Goal: Information Seeking & Learning: Check status

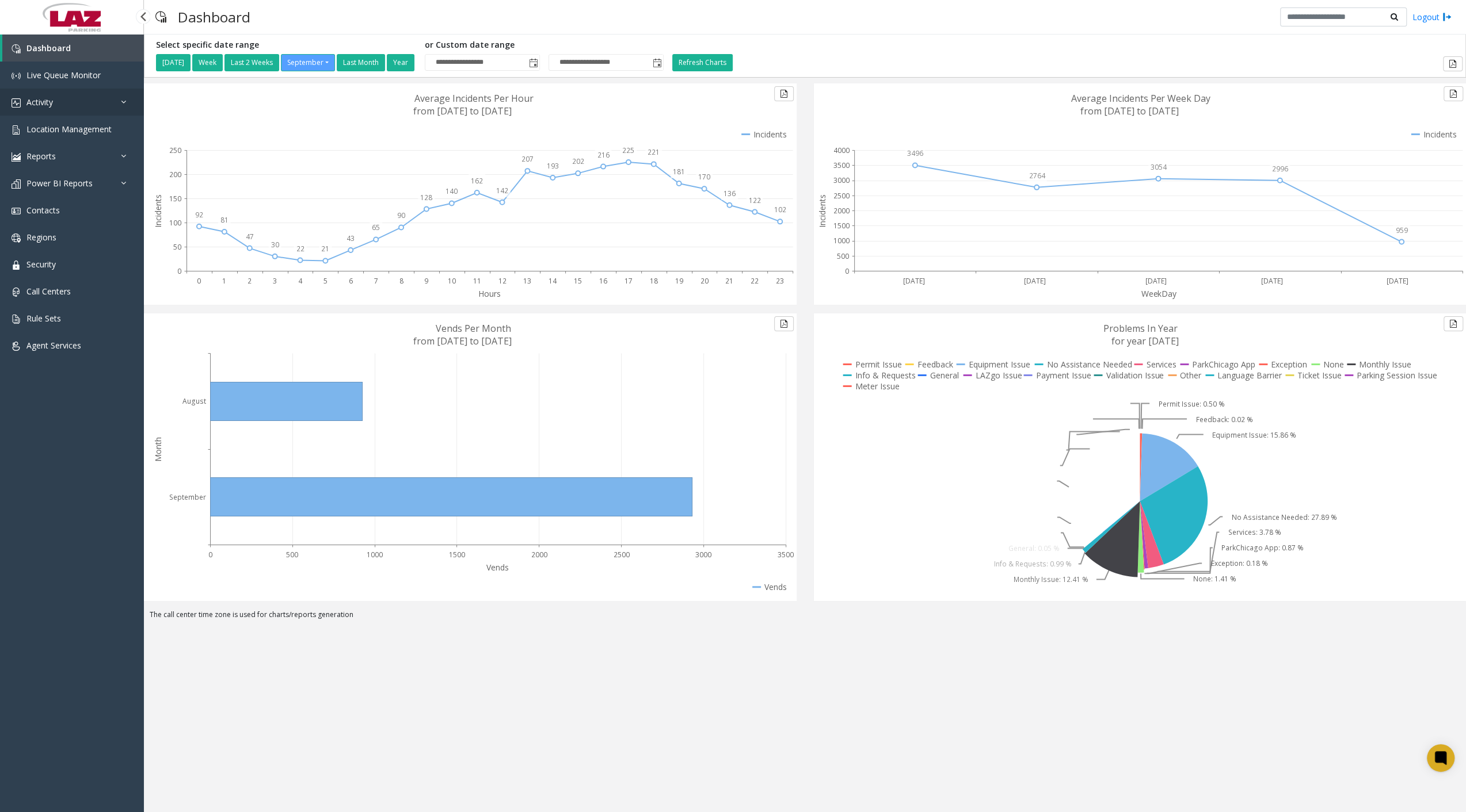
click at [63, 95] on link "Activity" at bounding box center [71, 102] width 144 height 27
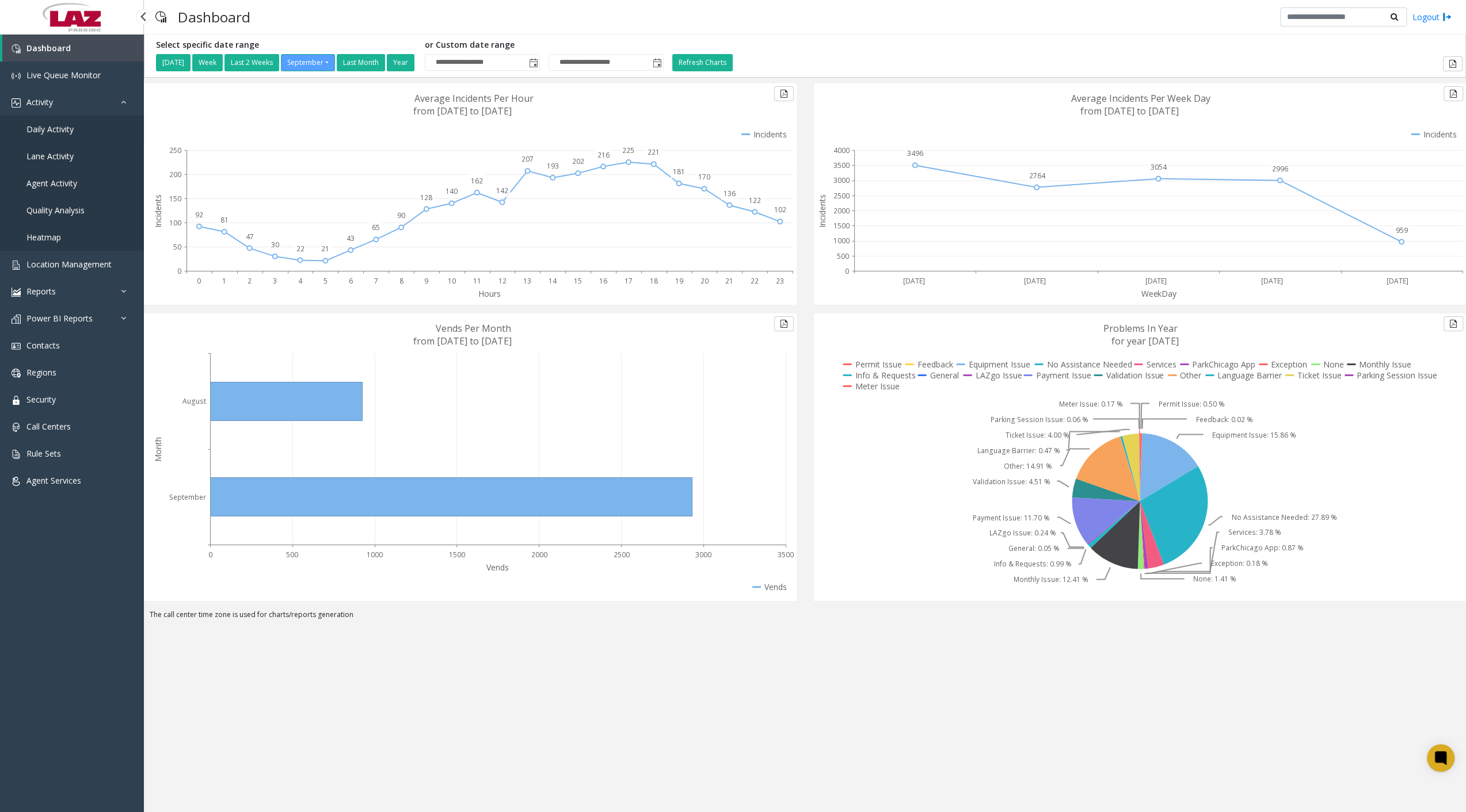
click at [67, 122] on link "Daily Activity" at bounding box center [71, 129] width 144 height 27
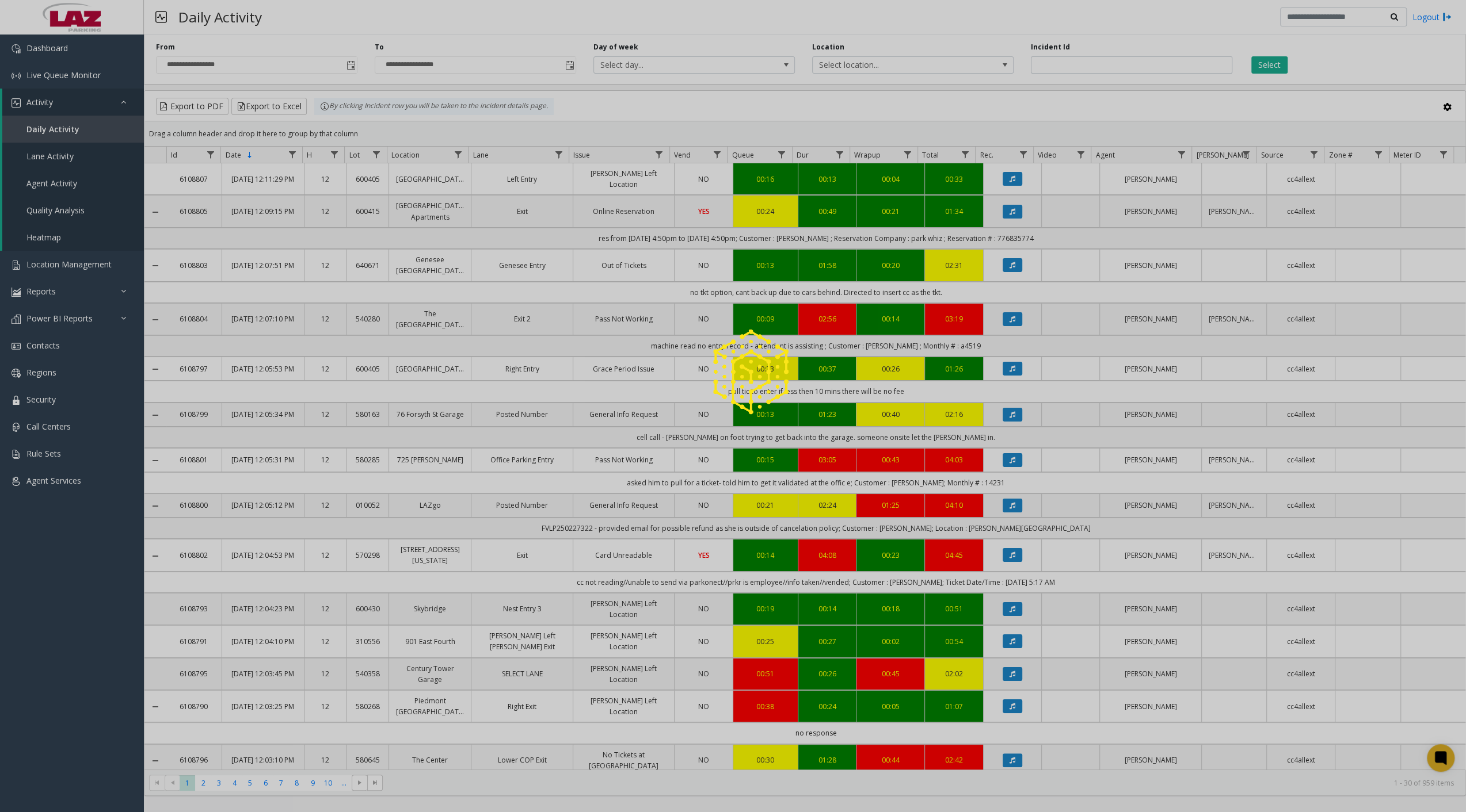
click at [260, 180] on div at bounding box center [733, 406] width 1466 height 812
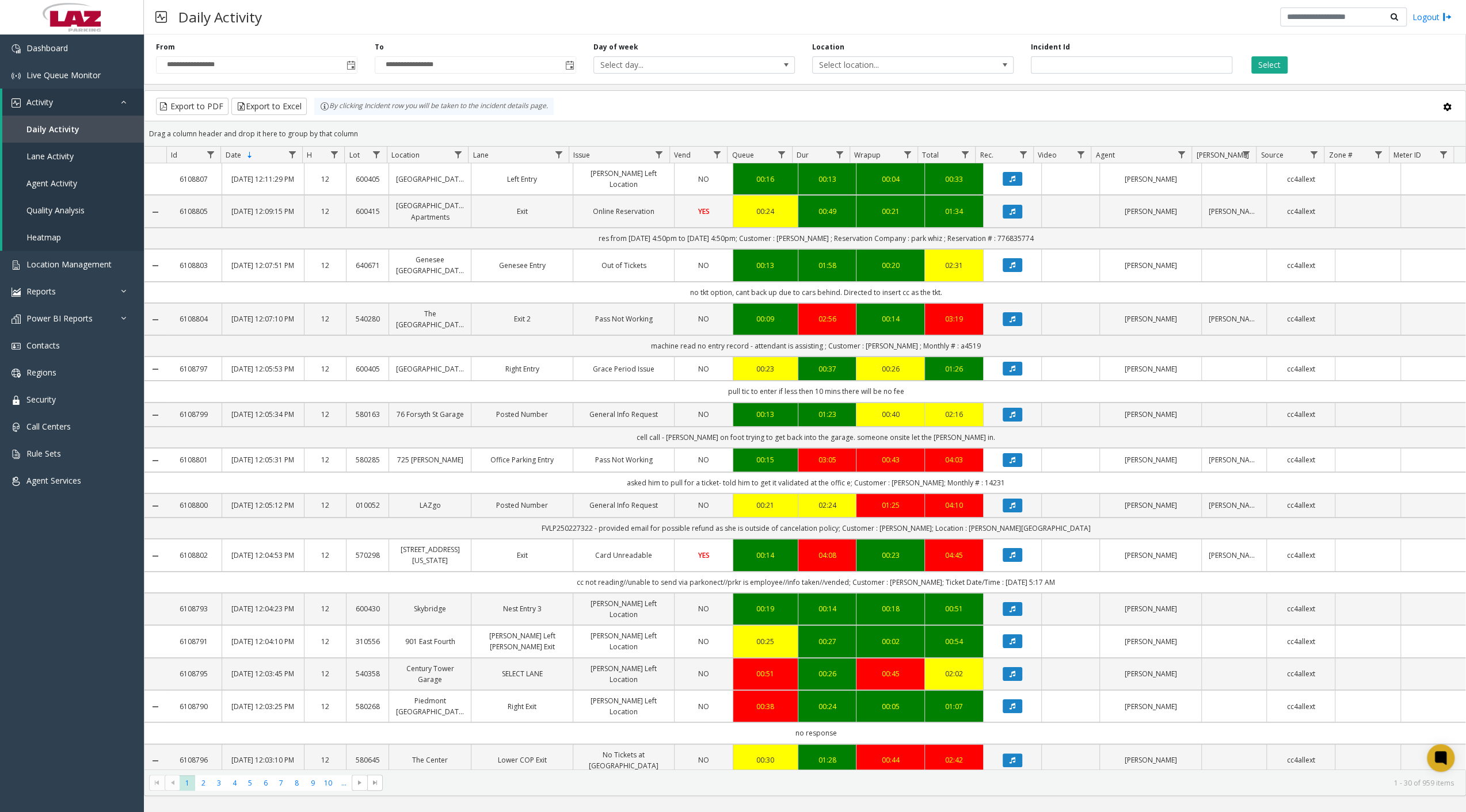
click at [258, 178] on link "[DATE] 12:11:29 PM" at bounding box center [263, 179] width 68 height 11
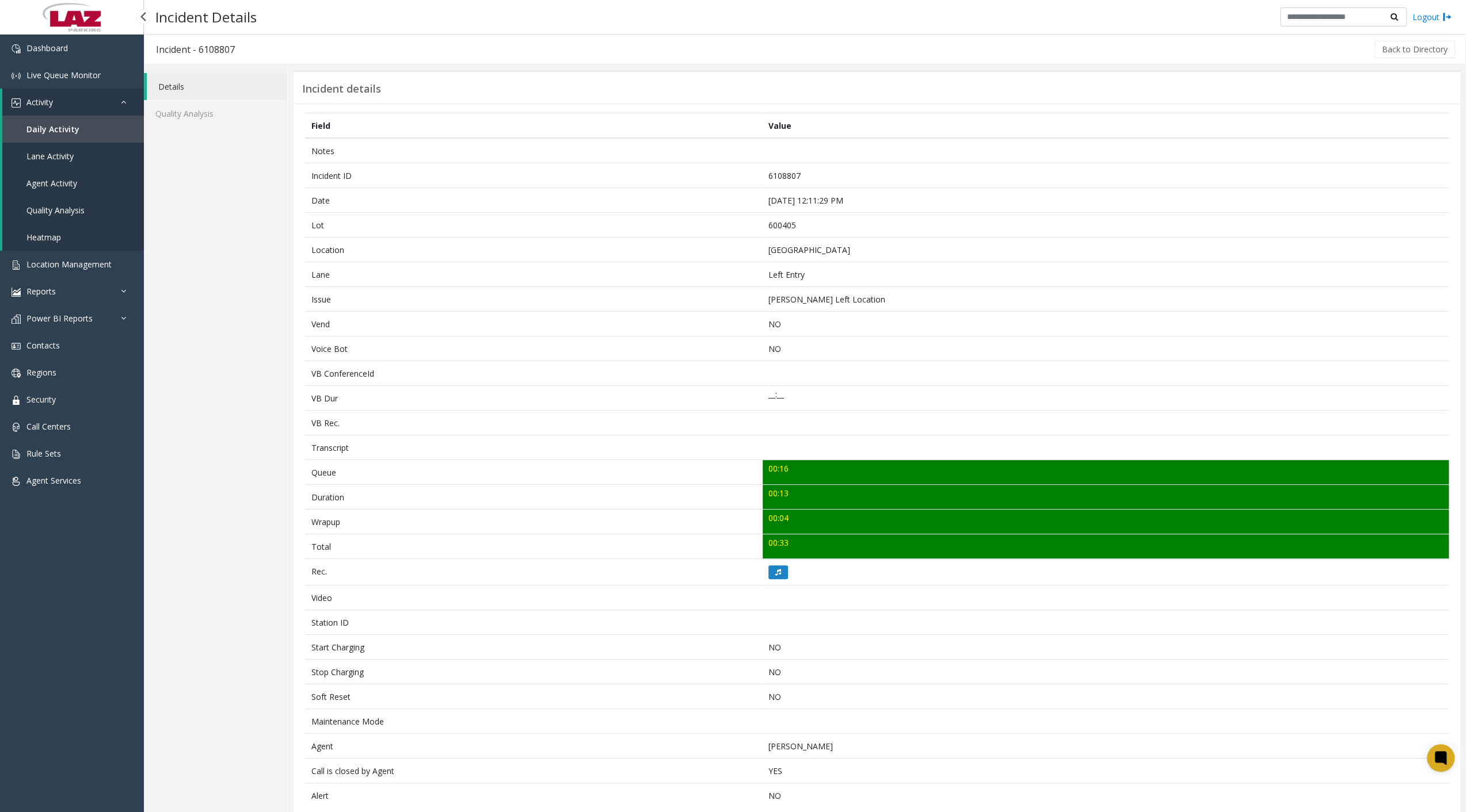
click at [81, 131] on link "Daily Activity" at bounding box center [73, 129] width 142 height 27
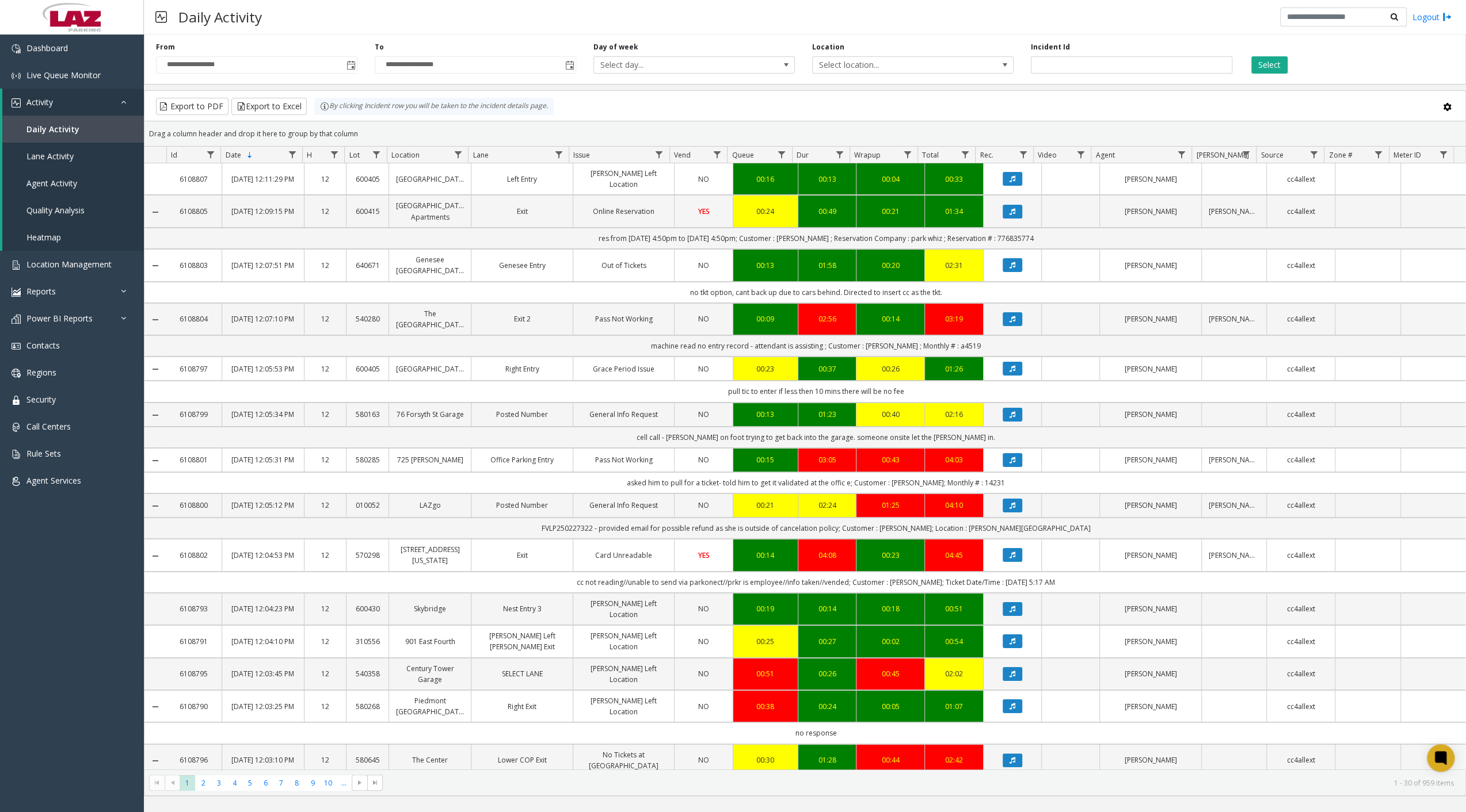
click at [1384, 744] on td "no response" at bounding box center [816, 733] width 1299 height 21
click at [1383, 518] on td "Data table" at bounding box center [1367, 506] width 65 height 24
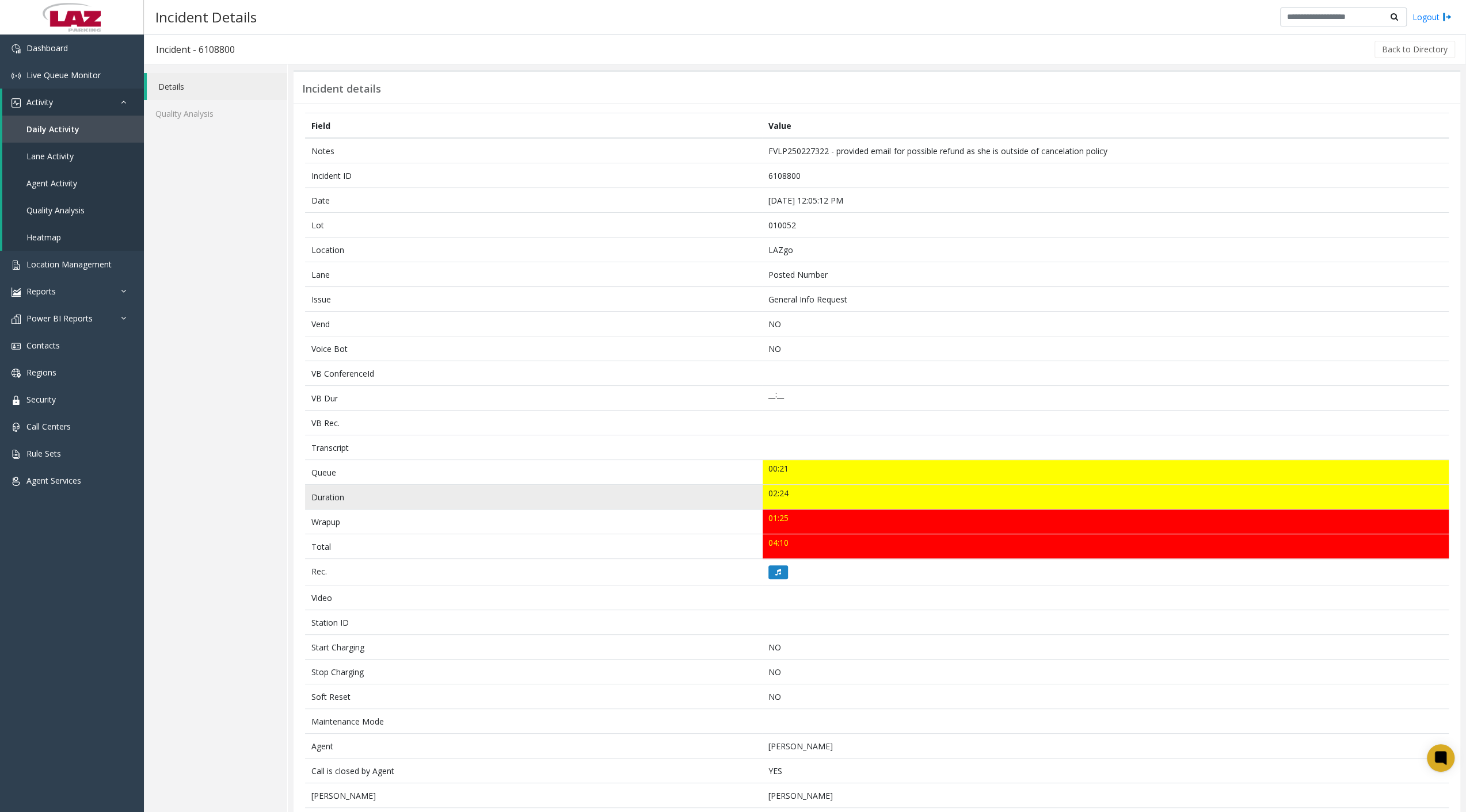
click at [1385, 489] on td "02:24" at bounding box center [1105, 497] width 686 height 25
click at [71, 130] on span "Daily Activity" at bounding box center [52, 129] width 53 height 11
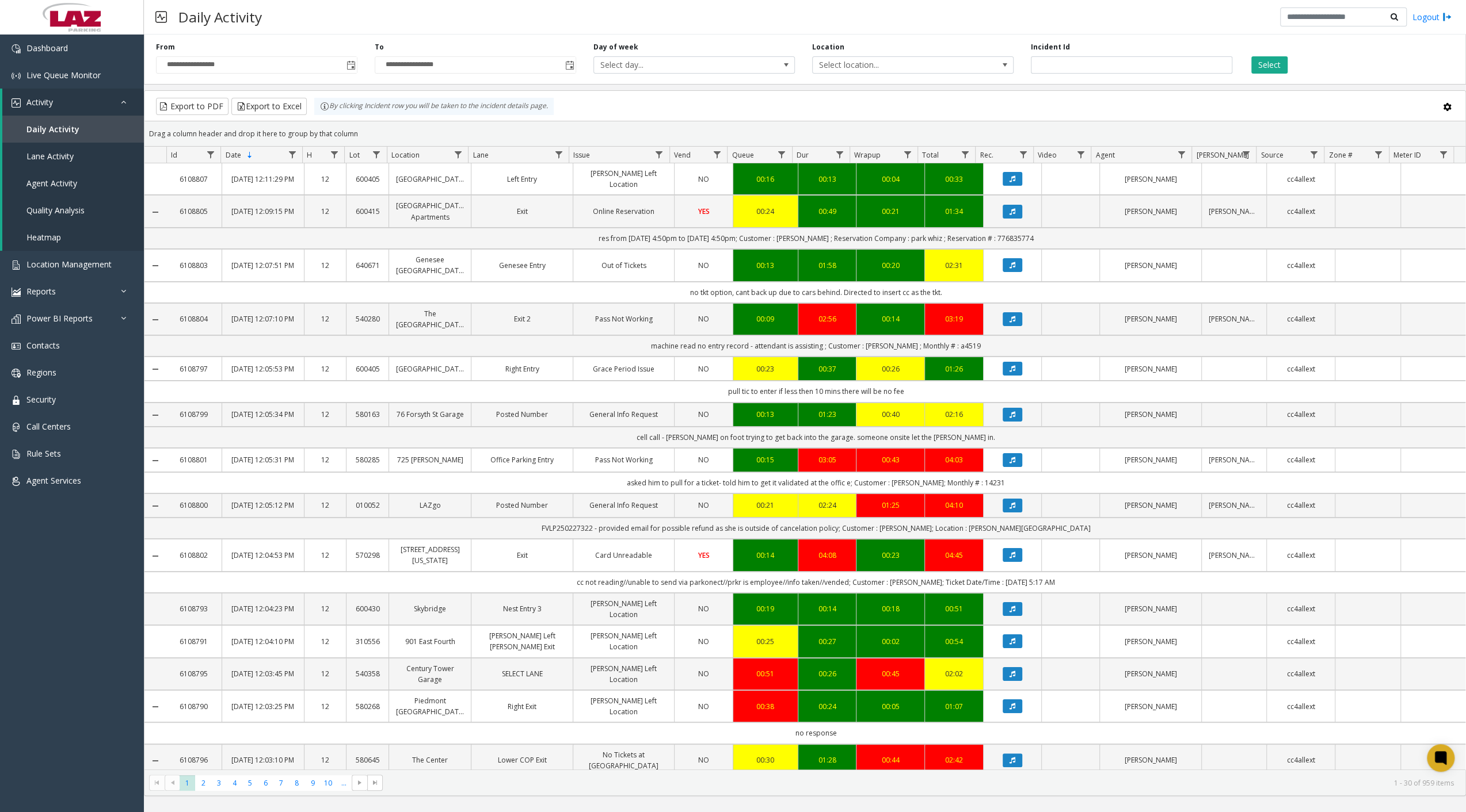
click at [1383, 179] on td "Data table" at bounding box center [1367, 179] width 65 height 32
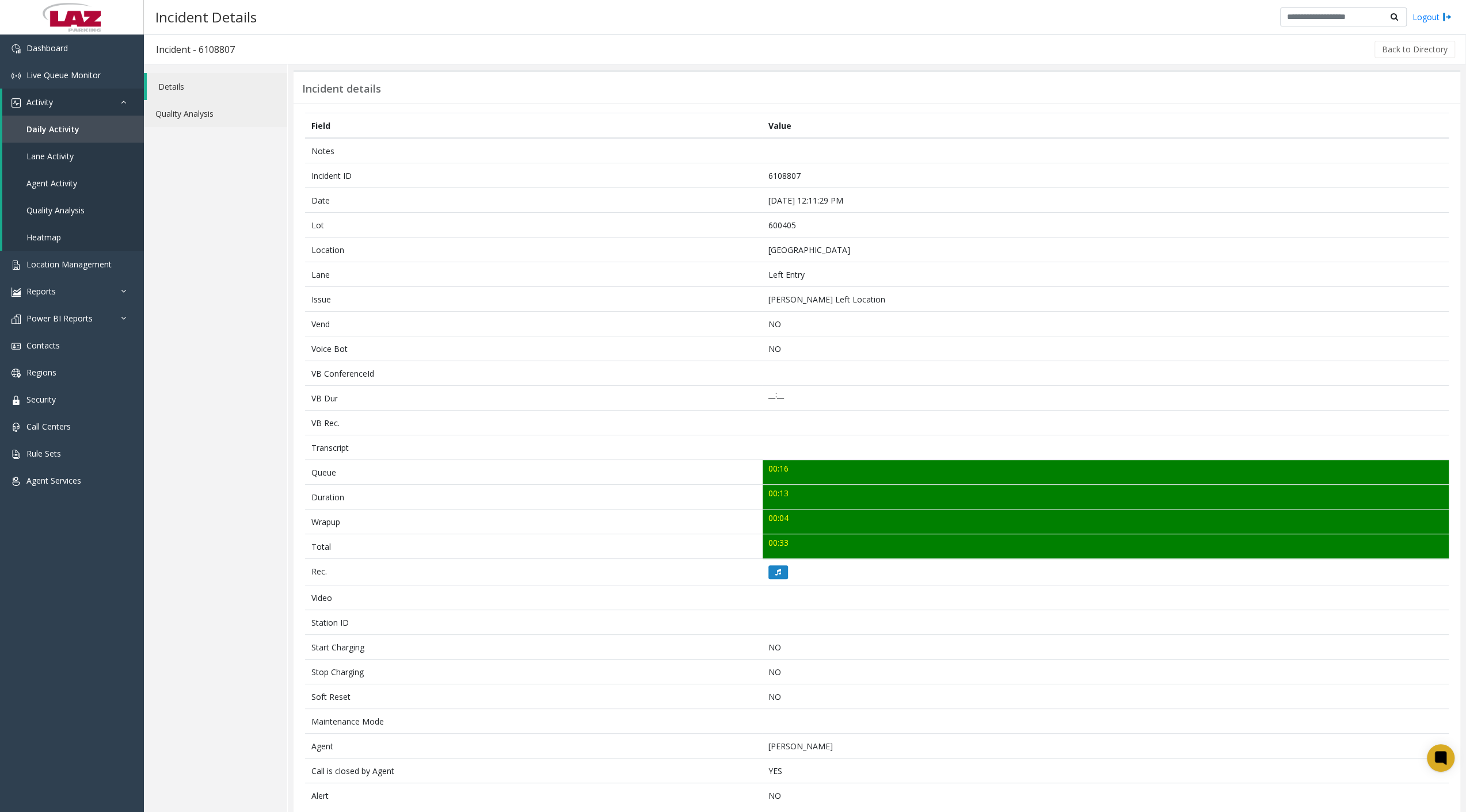
scroll to position [15, 0]
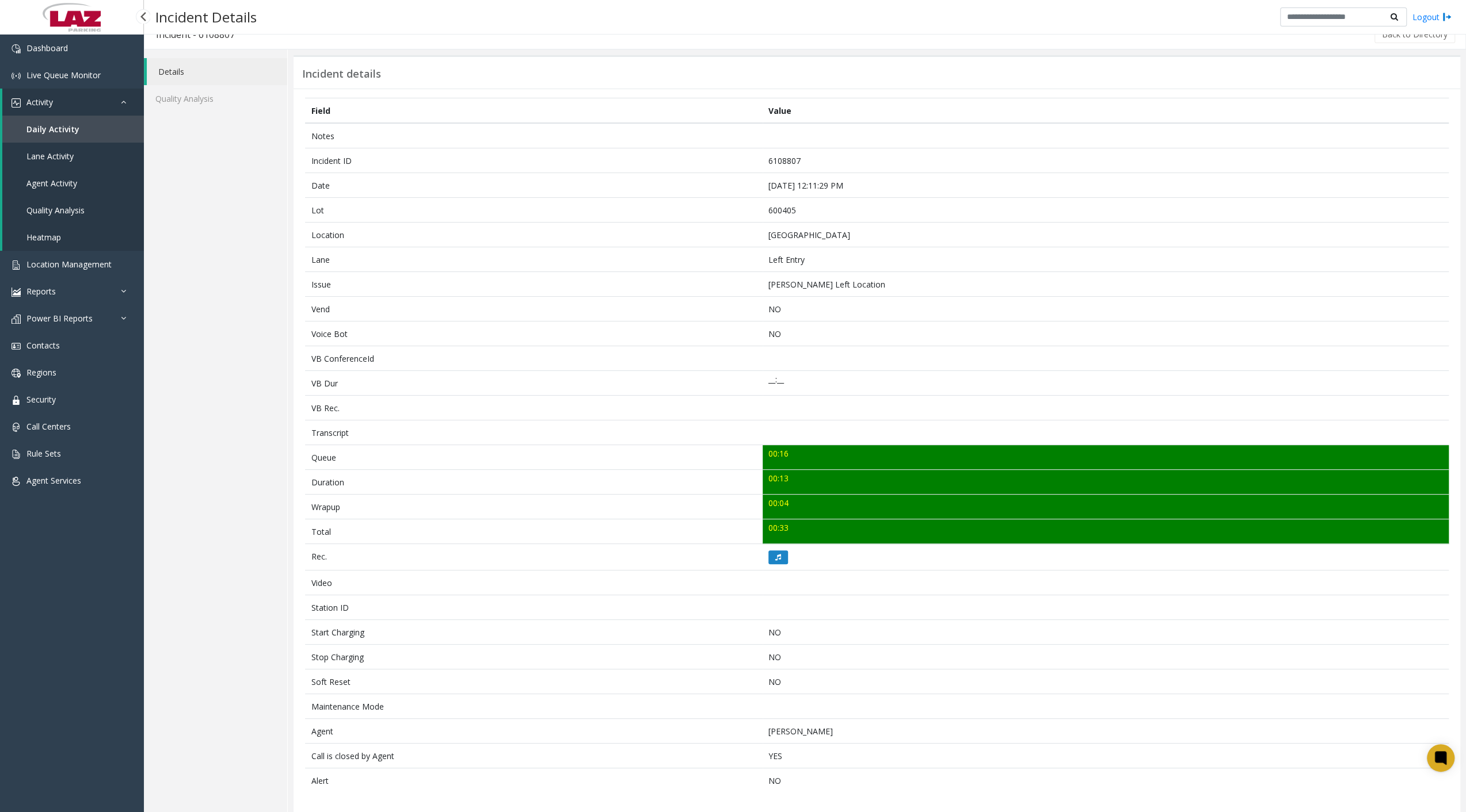
click at [67, 132] on span "Daily Activity" at bounding box center [52, 129] width 53 height 11
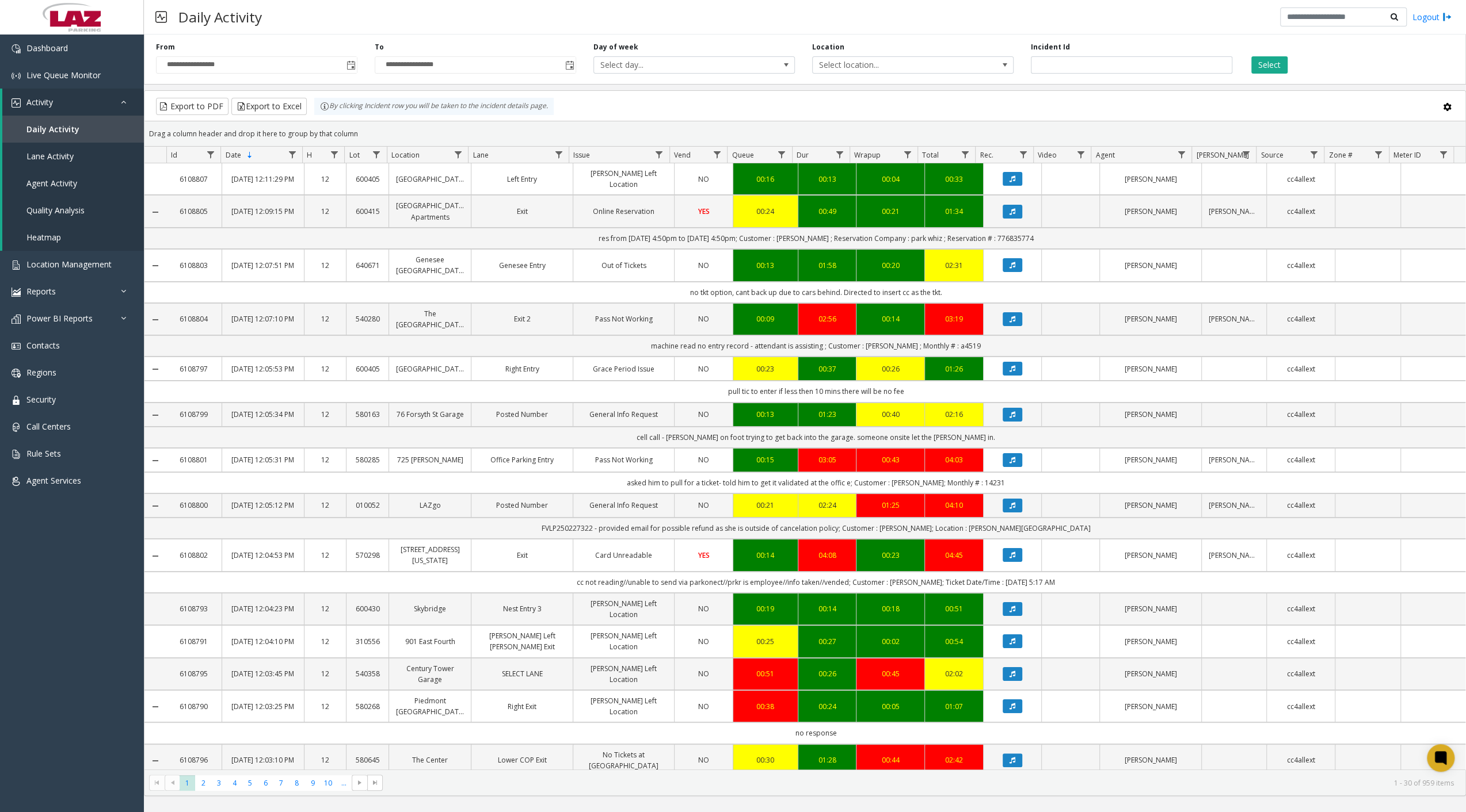
click at [1385, 794] on kendo-pager "* * * * * * * * * ** *** 1 2 3 4 5 6 7 8 9 10 ... 1 - 30 of 959 items" at bounding box center [804, 782] width 1321 height 26
click at [1382, 19] on input "text" at bounding box center [1343, 18] width 127 height 20
click at [471, 23] on div "Daily Activity Logout" at bounding box center [804, 17] width 1322 height 35
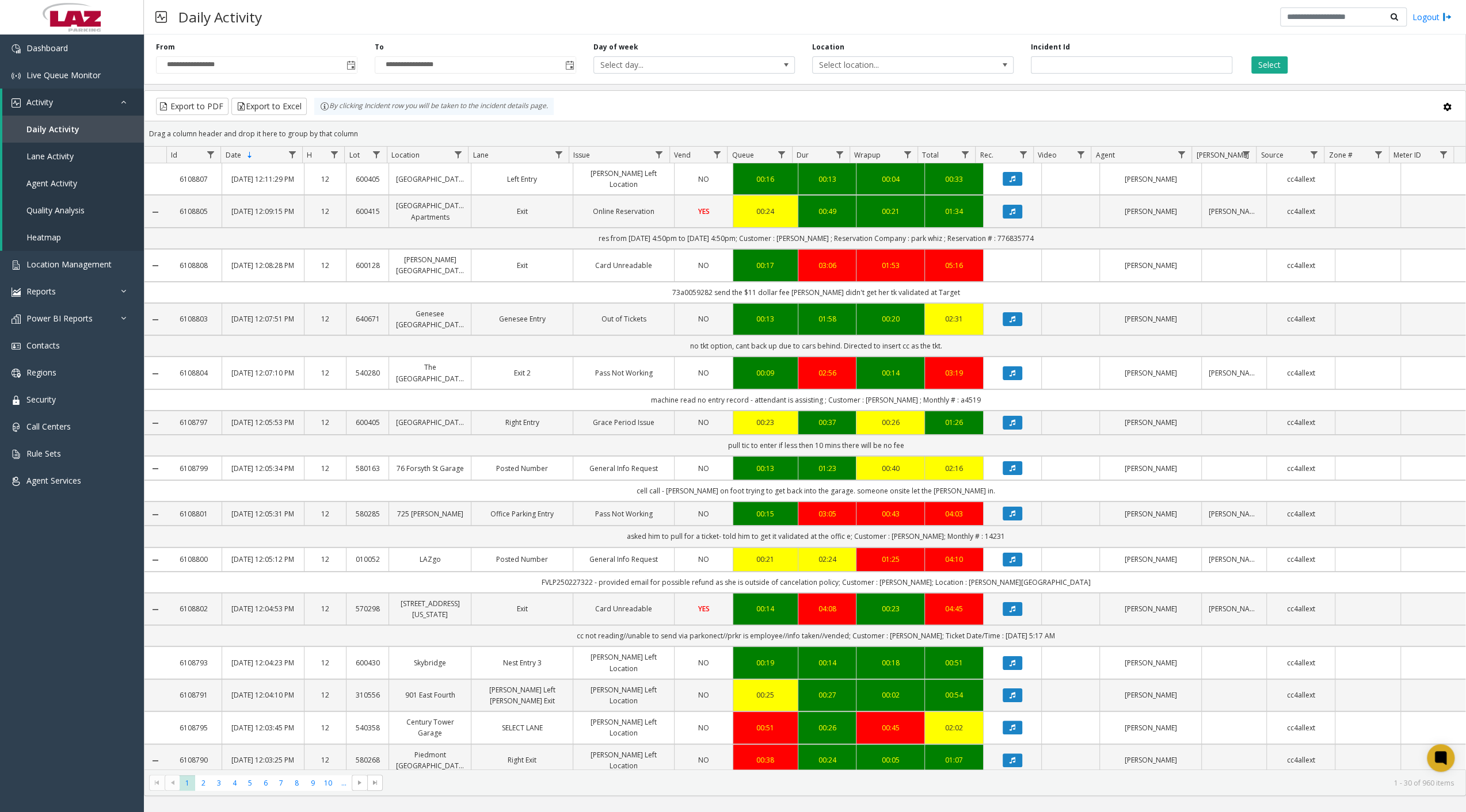
drag, startPoint x: 419, startPoint y: 180, endPoint x: 365, endPoint y: 175, distance: 54.2
click at [1383, 19] on input "text" at bounding box center [1343, 18] width 127 height 20
click at [1383, 526] on td "Data table" at bounding box center [1367, 514] width 65 height 24
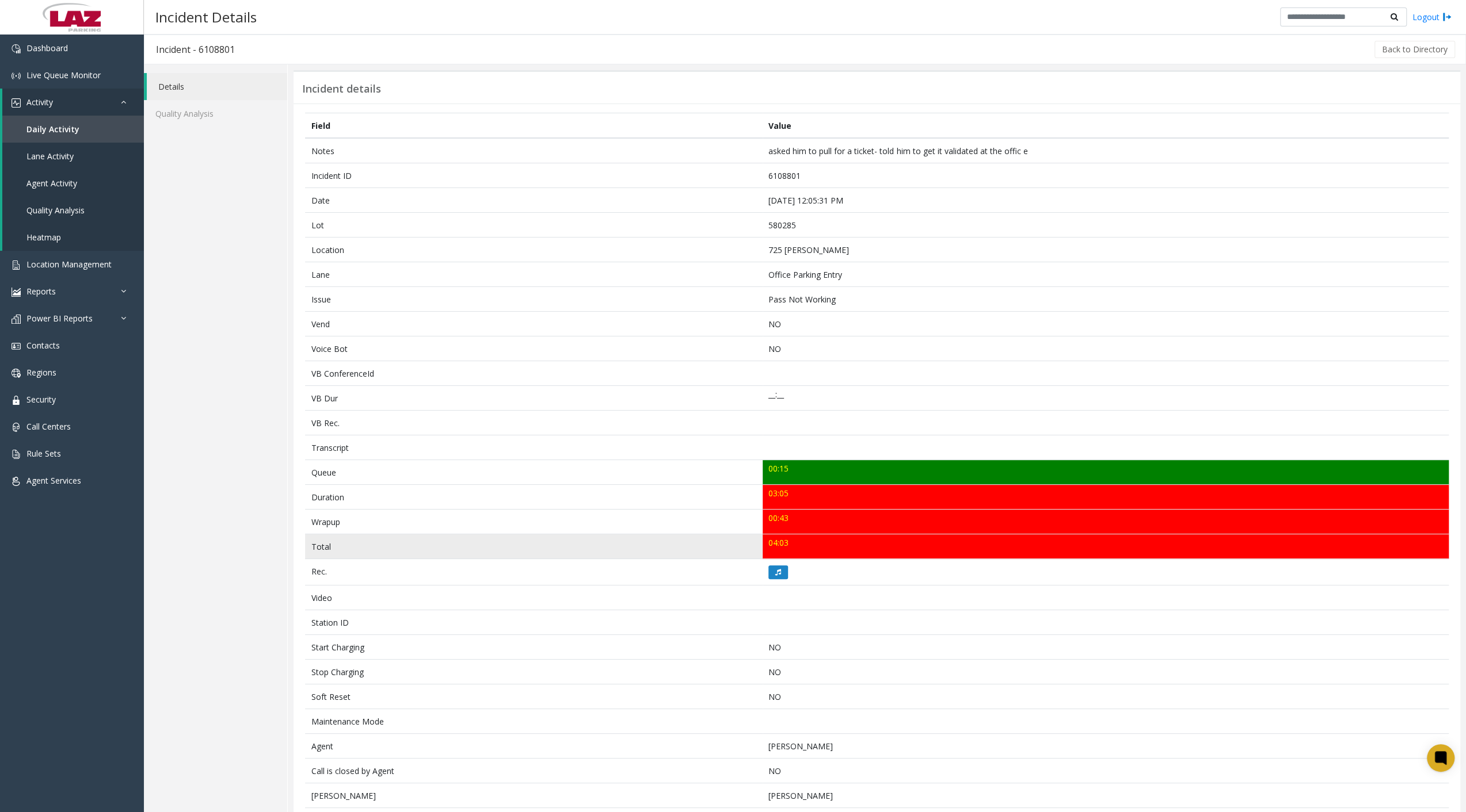
click at [1383, 535] on td "04:03" at bounding box center [1105, 547] width 686 height 25
click at [52, 262] on span "Location Management" at bounding box center [69, 264] width 85 height 11
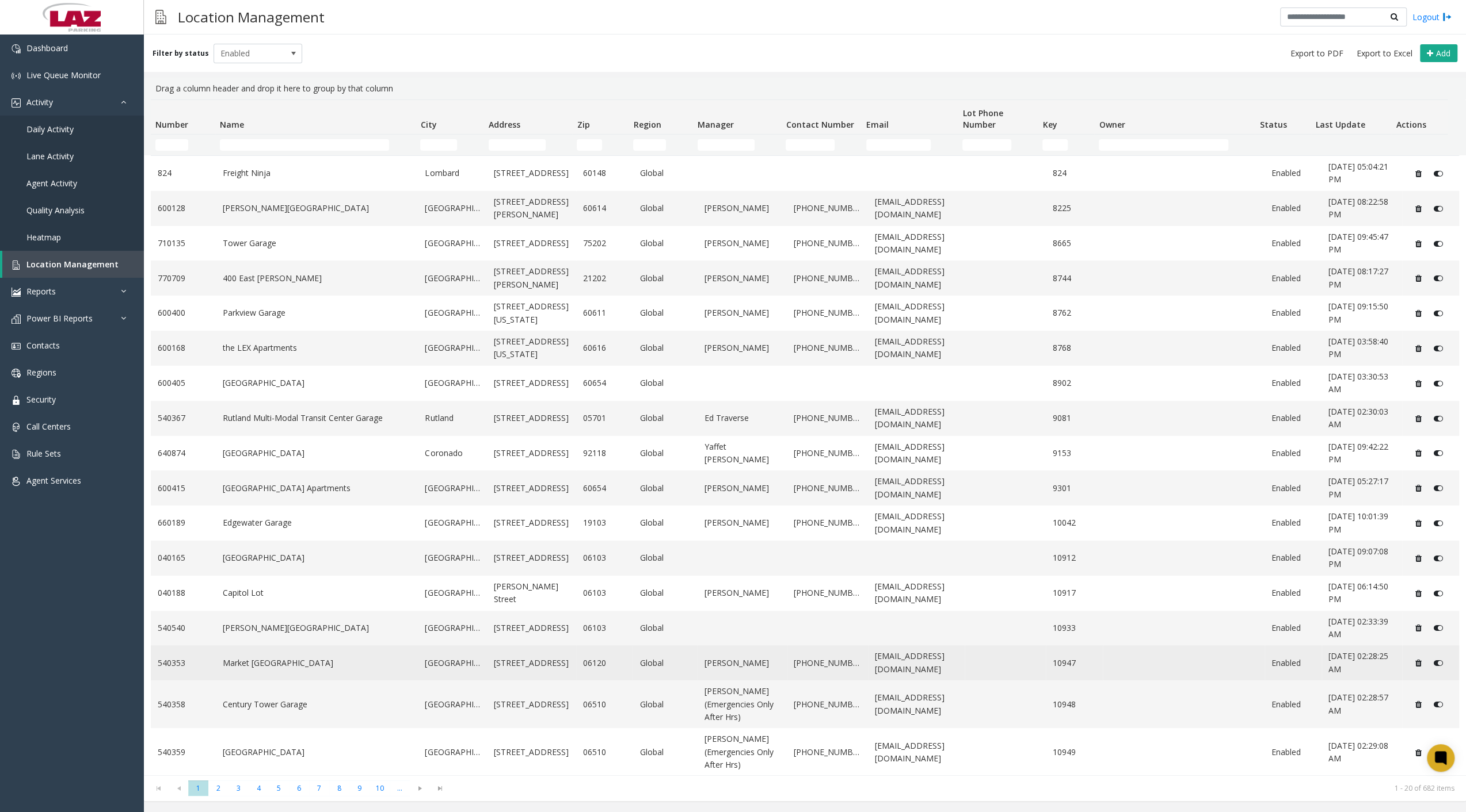
click at [1380, 651] on link "[DATE] 02:28:25 AM" at bounding box center [1361, 663] width 67 height 26
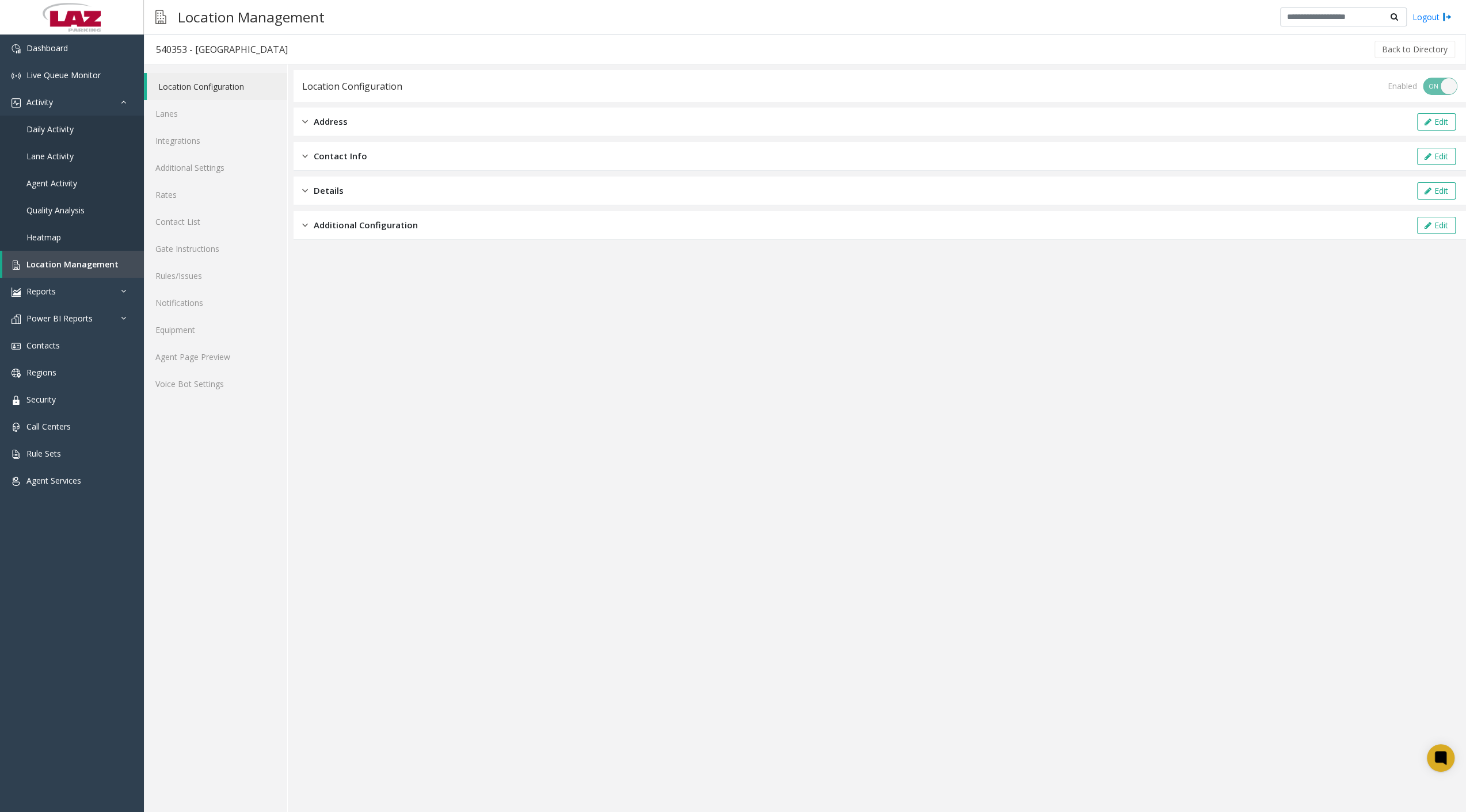
click at [1383, 646] on app-location-configuration "Location Configuration Enabled ON OFF Address Edit Contact Info Edit Details Ed…" at bounding box center [879, 441] width 1172 height 742
click at [85, 265] on span "Location Management" at bounding box center [72, 264] width 92 height 11
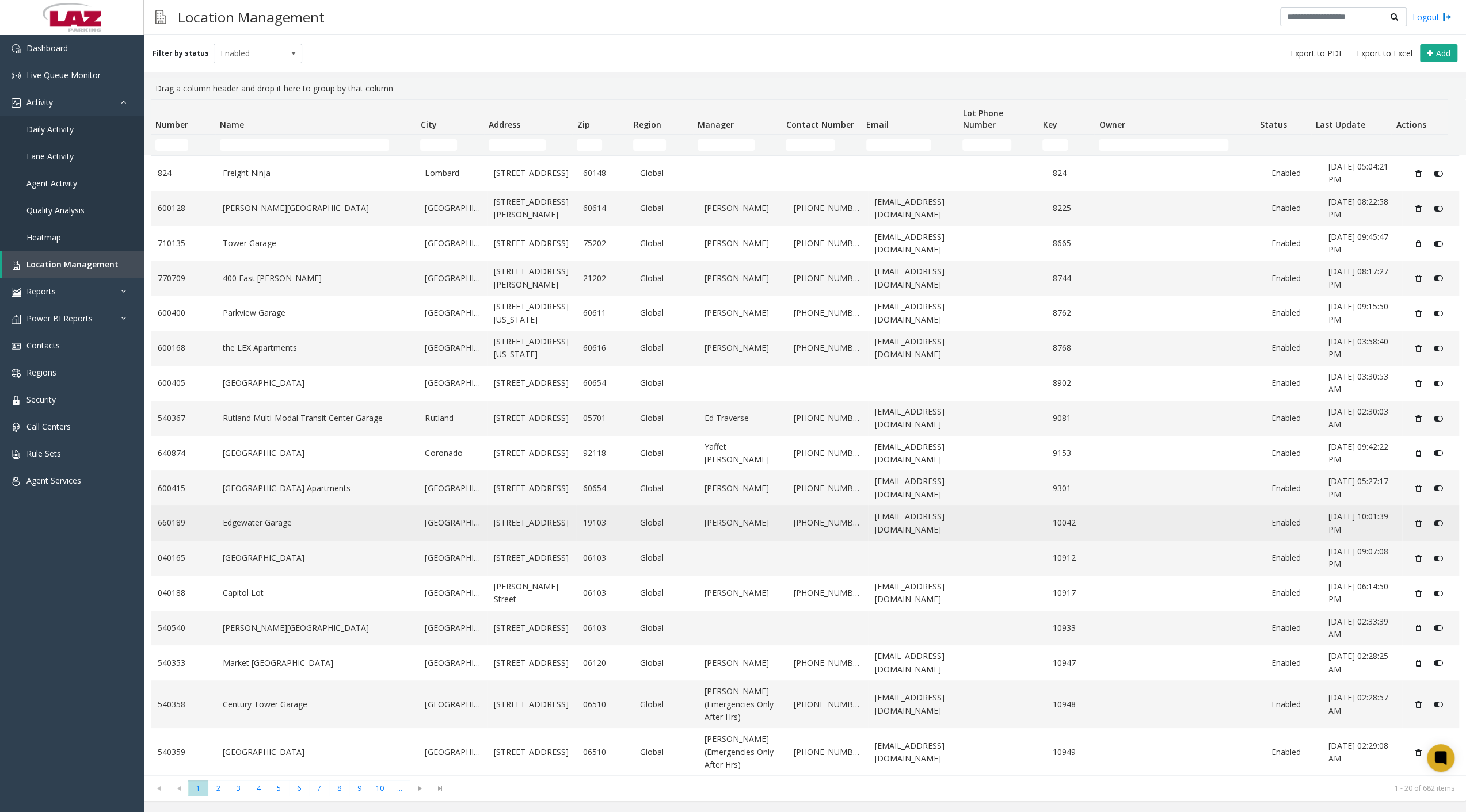
click at [1383, 529] on link "[DATE] 10:01:39 PM" at bounding box center [1361, 523] width 67 height 26
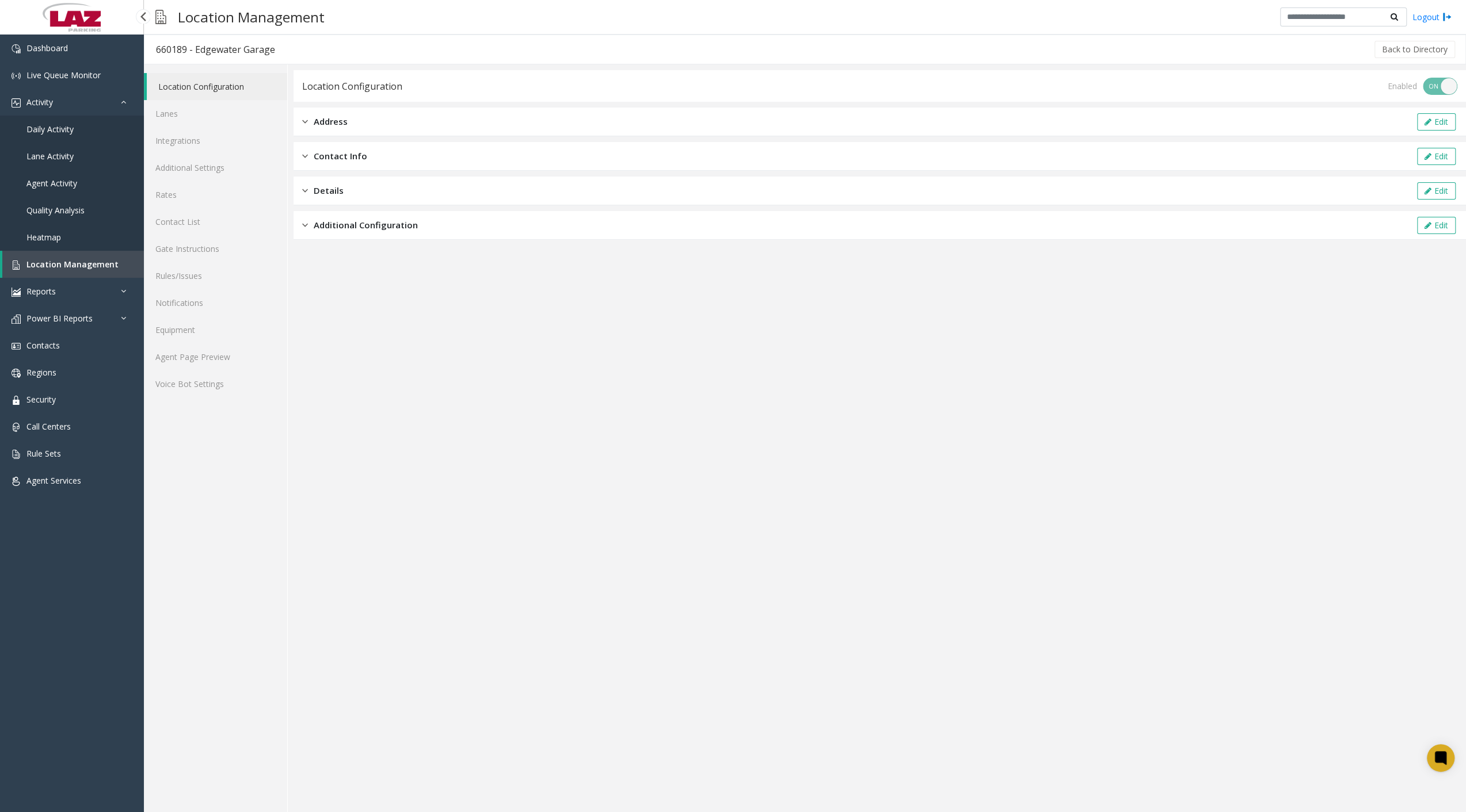
click at [86, 262] on span "Location Management" at bounding box center [72, 264] width 92 height 11
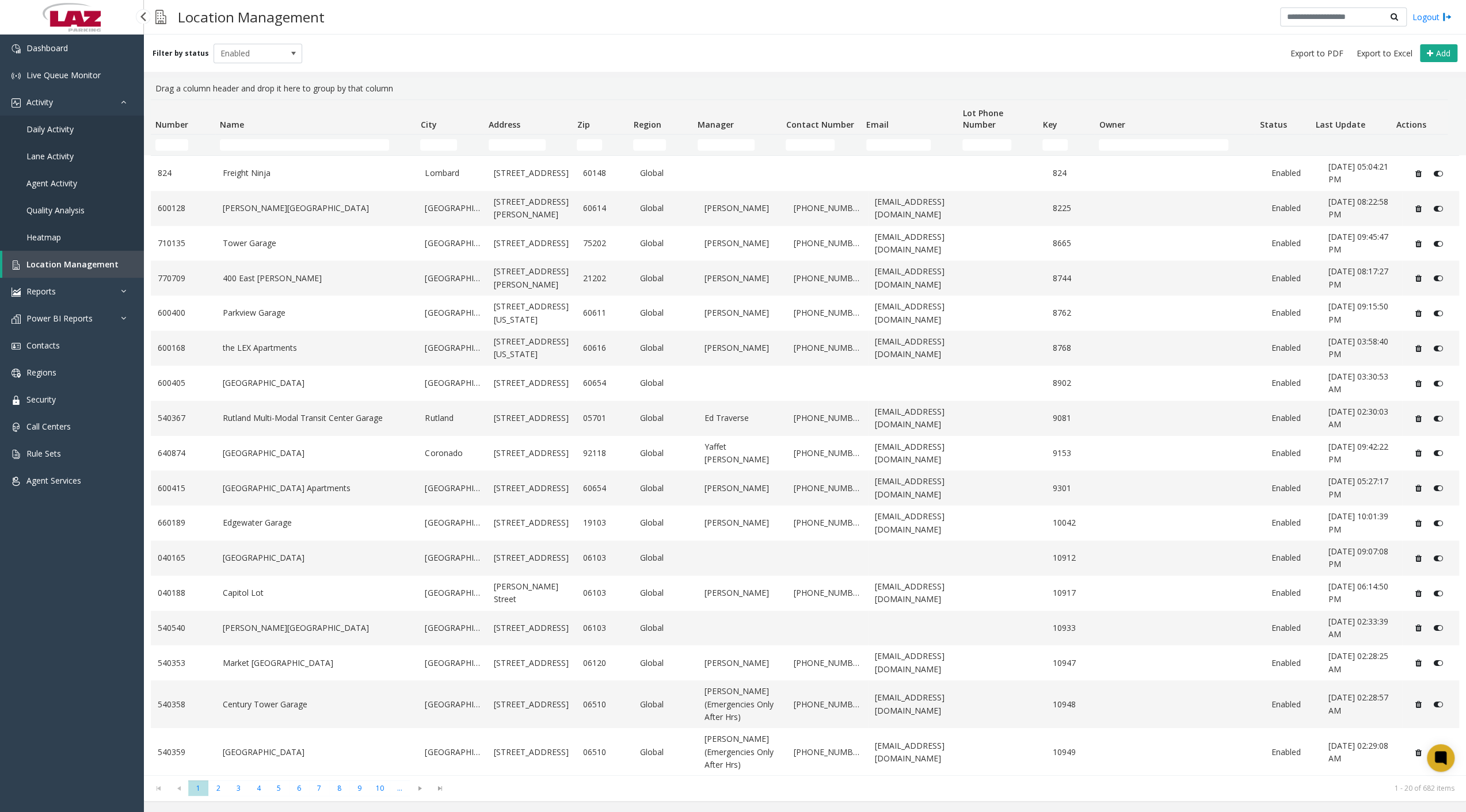
click at [51, 156] on span "Lane Activity" at bounding box center [50, 156] width 47 height 11
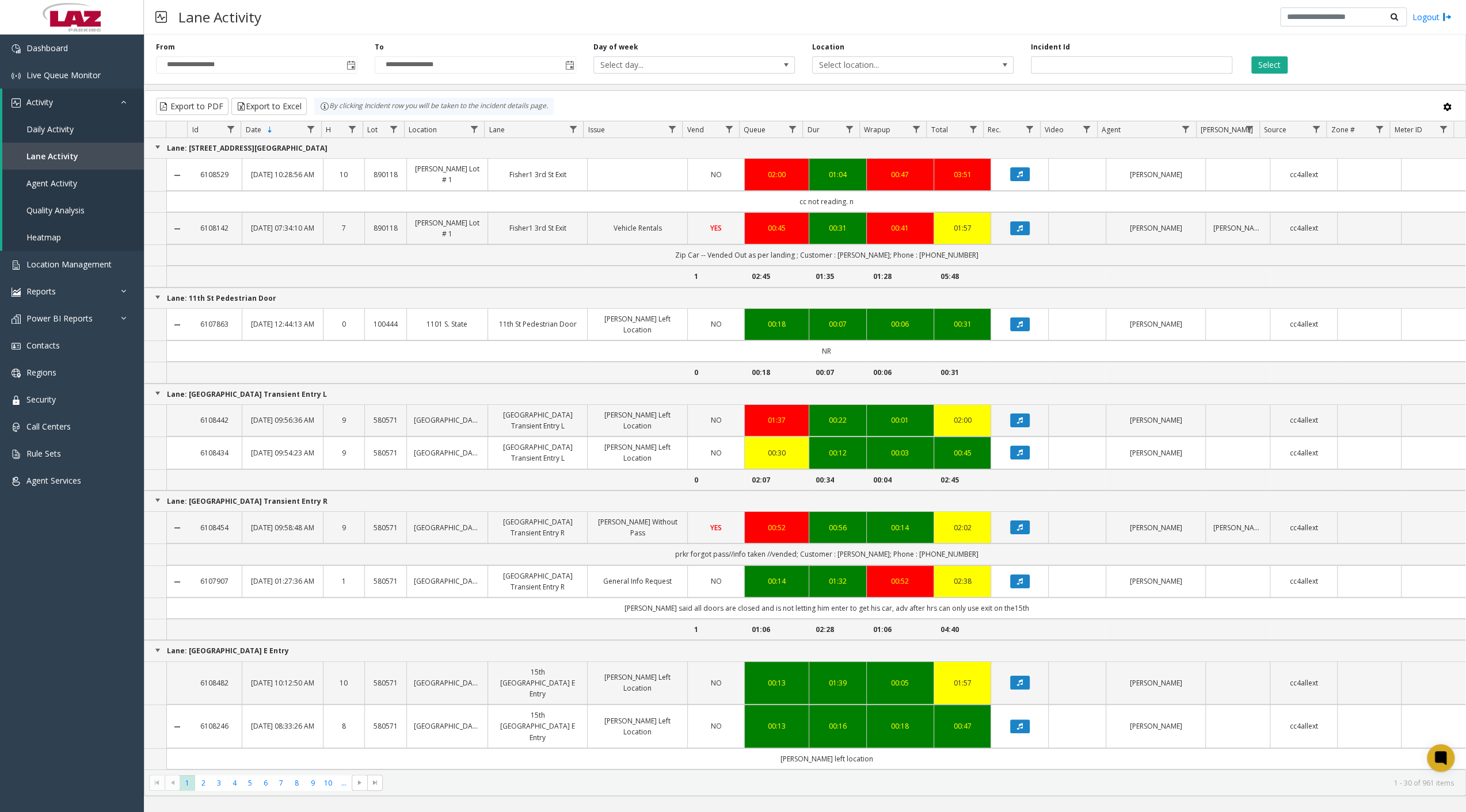
click at [1384, 748] on td "[PERSON_NAME] left location" at bounding box center [826, 759] width 1278 height 21
